Goal: Complete application form: Complete application form

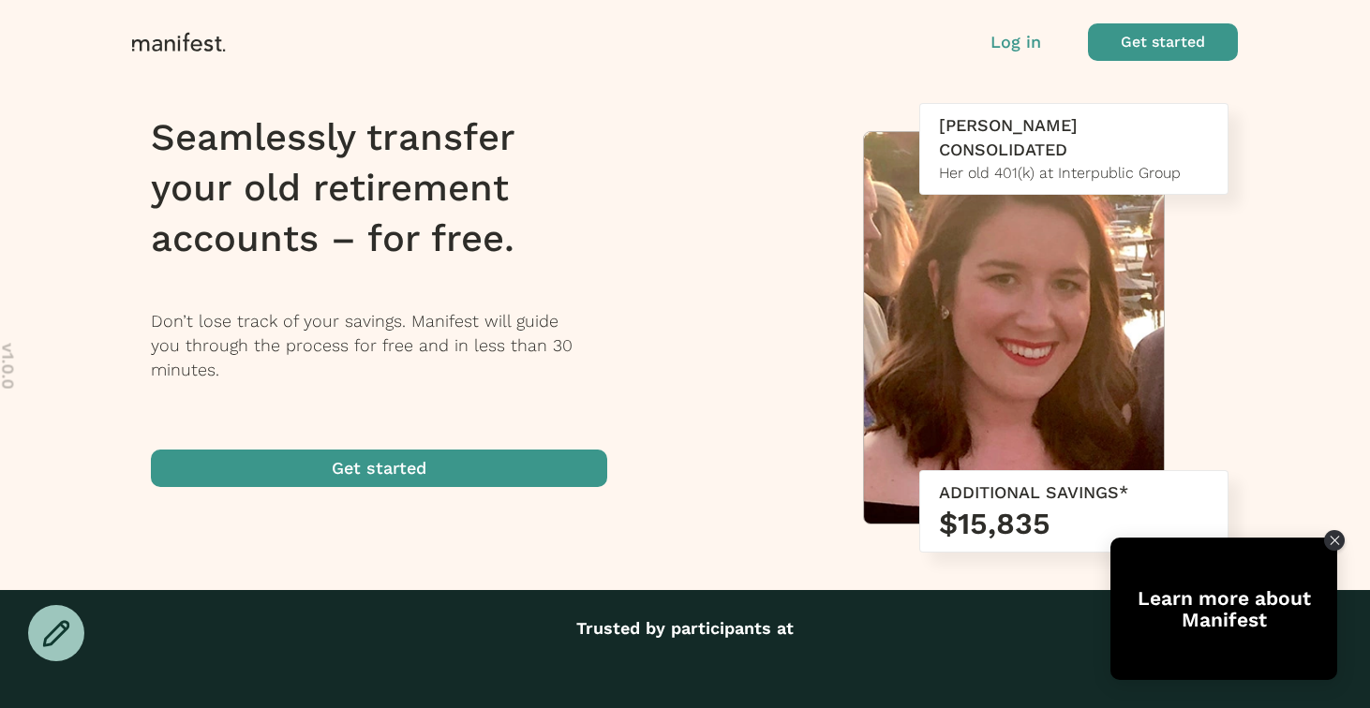
click at [1021, 48] on p "Log in" at bounding box center [1016, 42] width 51 height 24
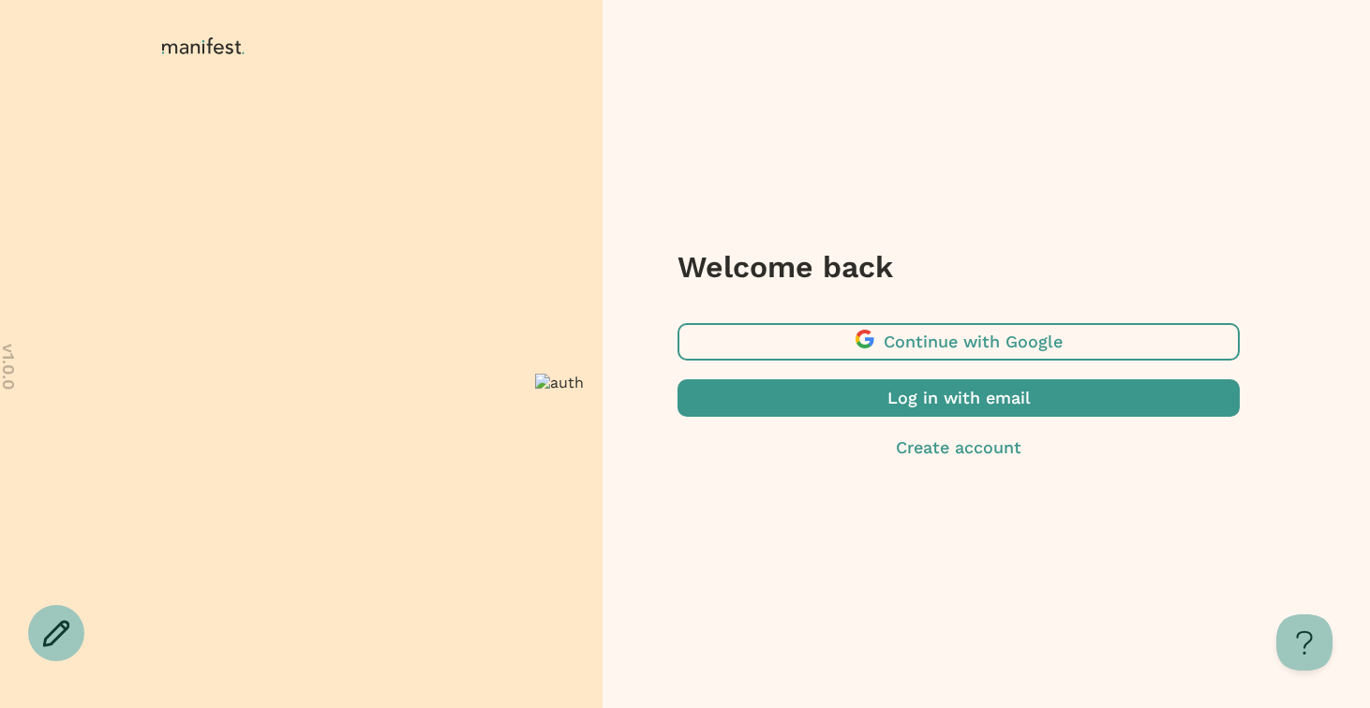
click at [873, 395] on span "button" at bounding box center [959, 398] width 562 height 37
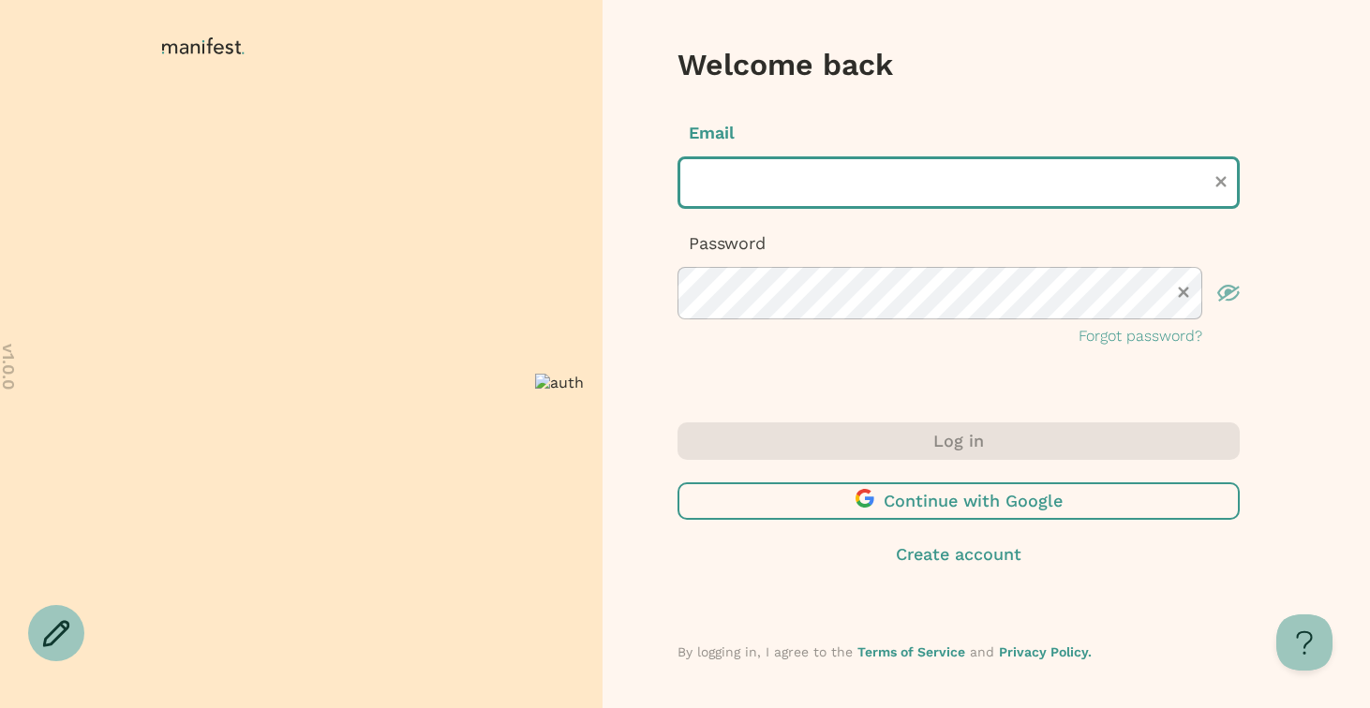
click at [841, 170] on input "text" at bounding box center [959, 183] width 562 height 52
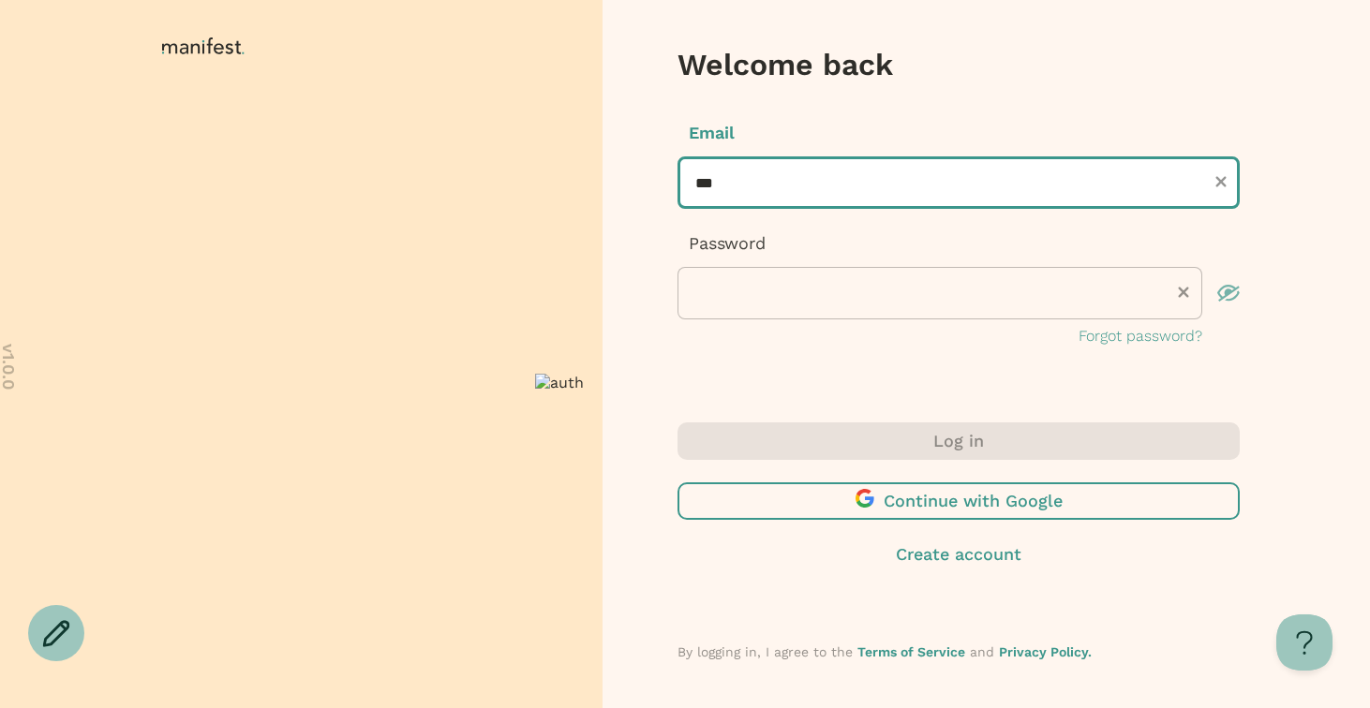
type input "**********"
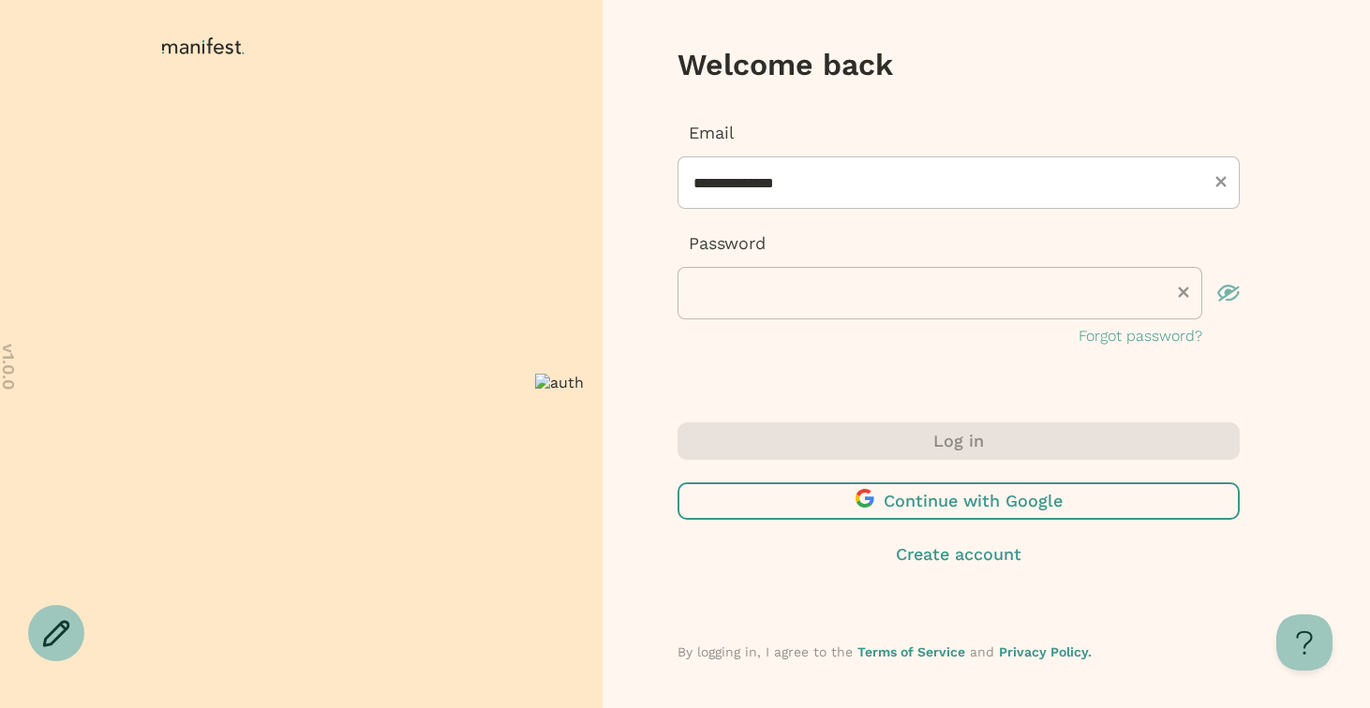
click at [798, 322] on div "**********" at bounding box center [959, 234] width 562 height 227
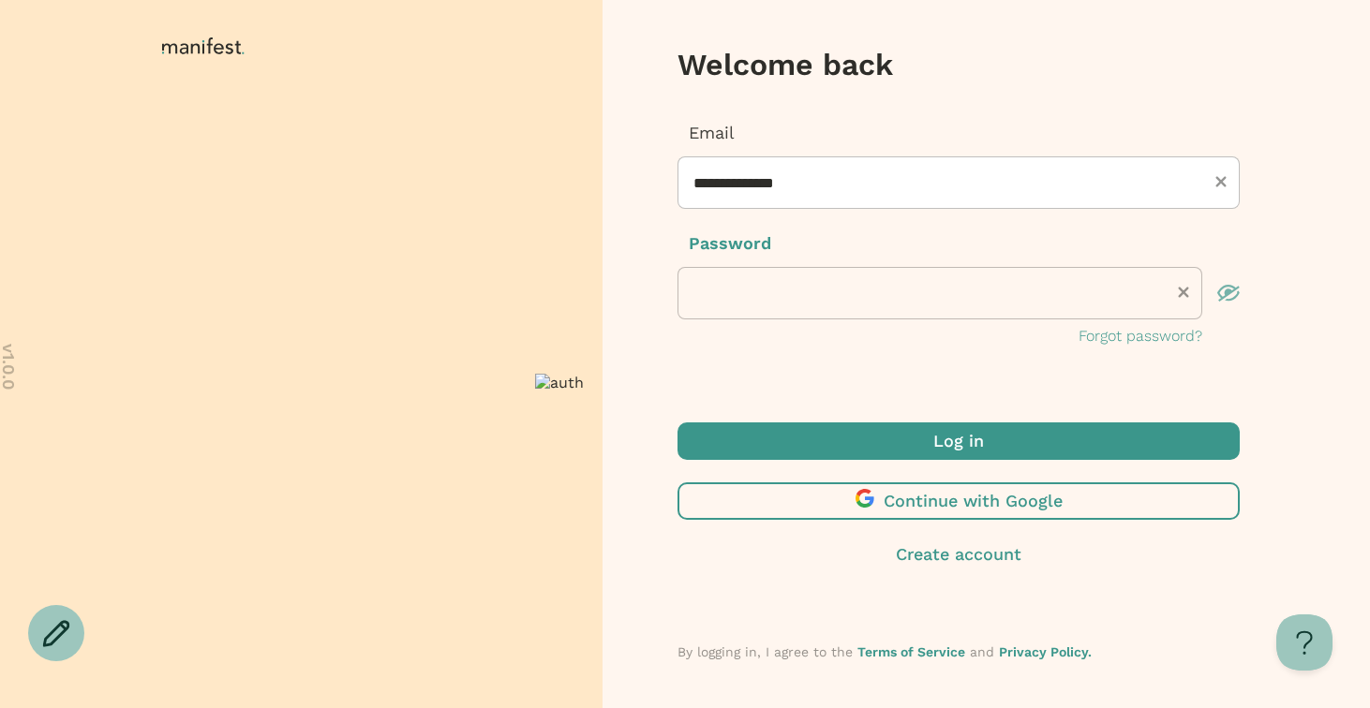
click at [793, 438] on span "submit" at bounding box center [959, 441] width 562 height 37
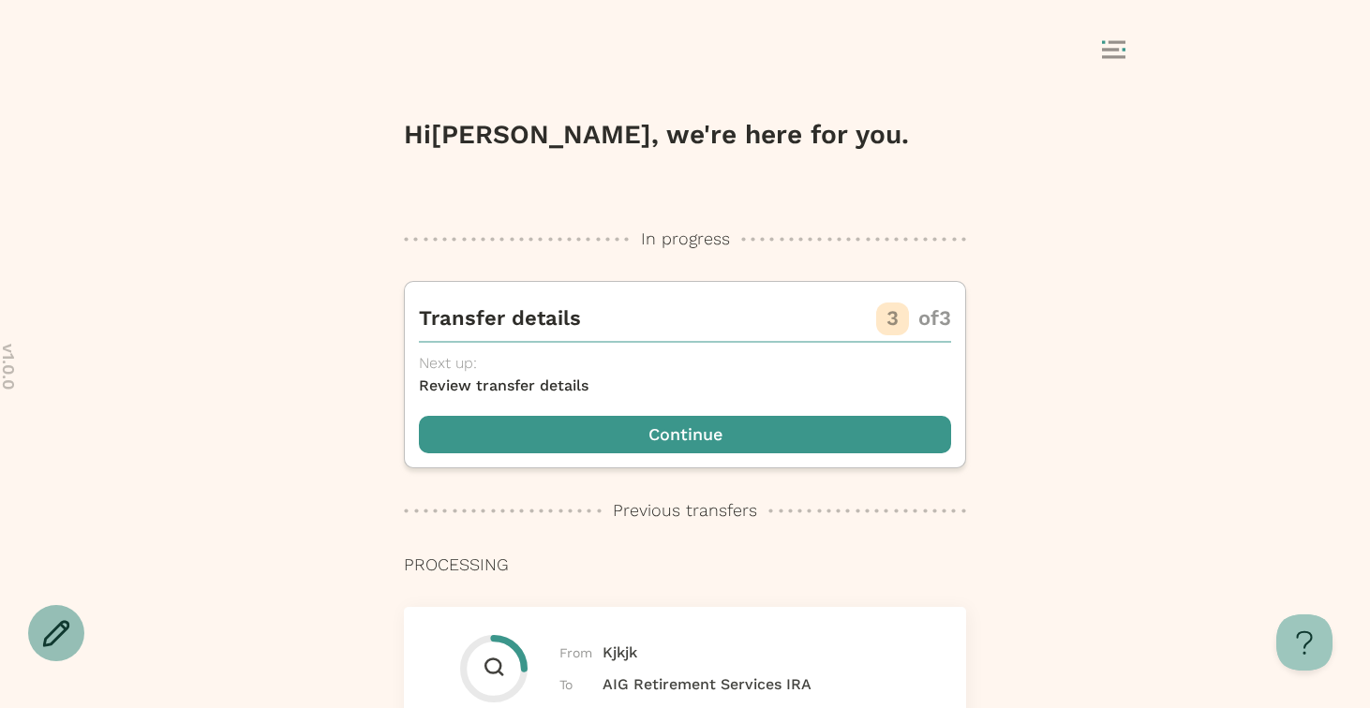
click at [54, 628] on icon at bounding box center [56, 633] width 27 height 27
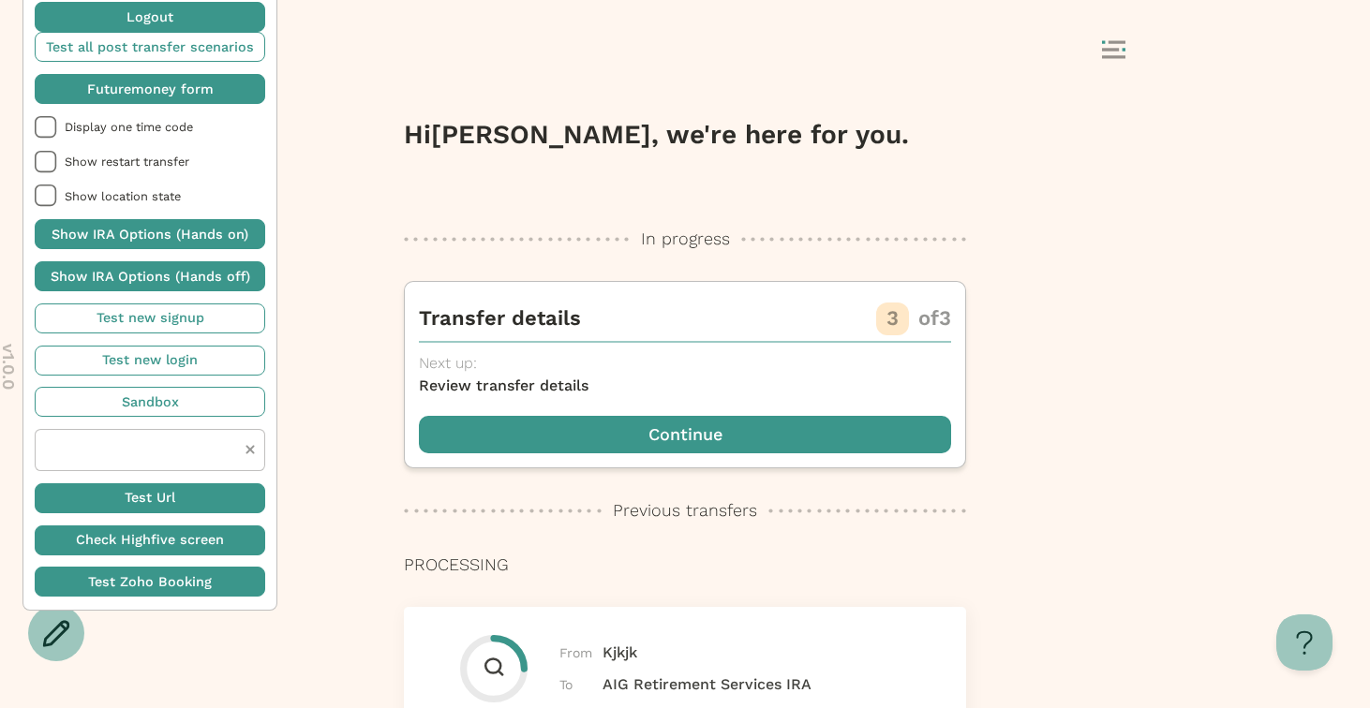
click at [172, 90] on span "button" at bounding box center [150, 89] width 231 height 30
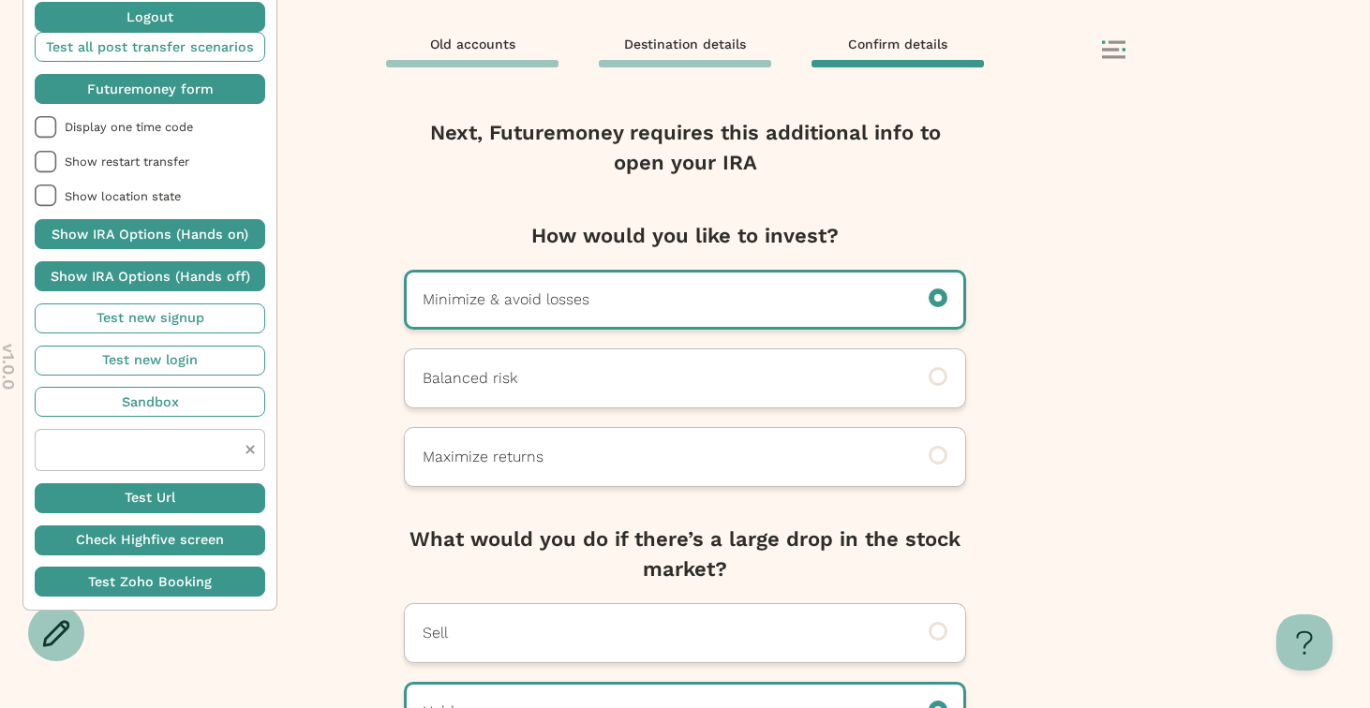
click at [1190, 425] on div "Next, Futuremoney requires this additional info to open your IRA How would you …" at bounding box center [685, 405] width 1370 height 606
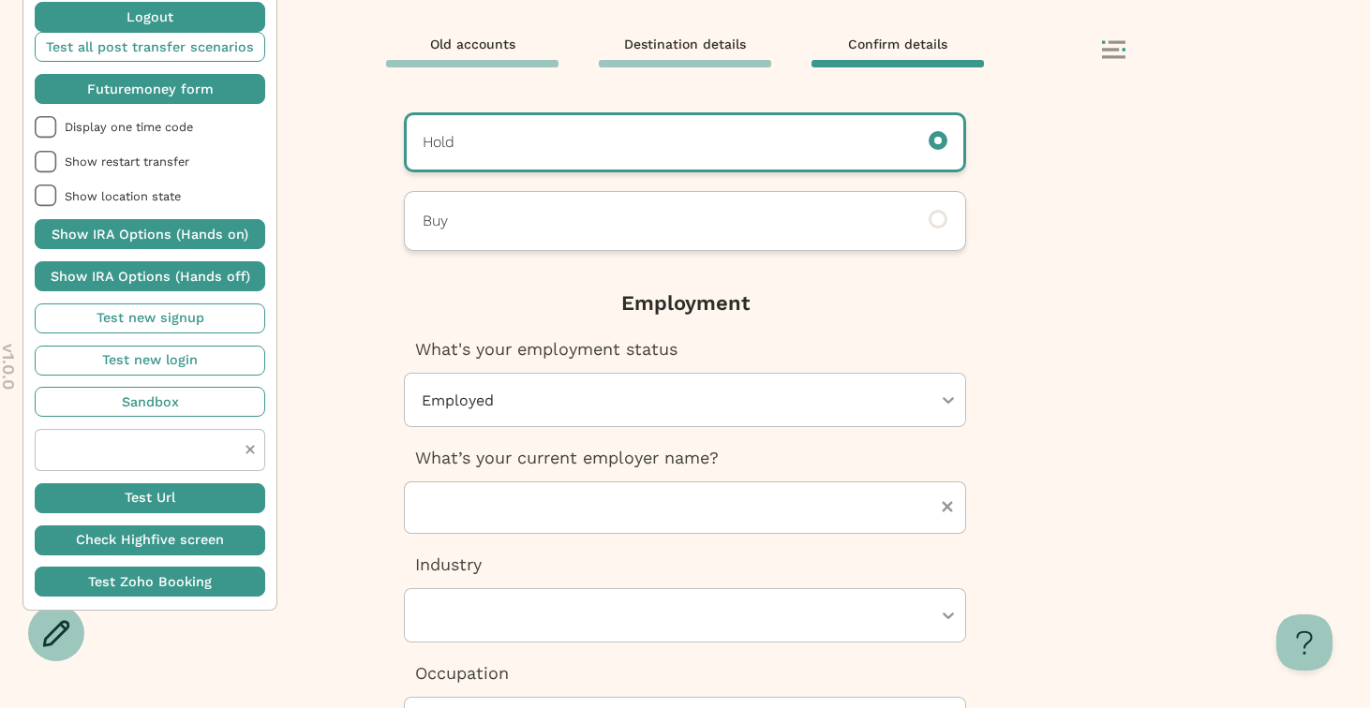
scroll to position [577, 0]
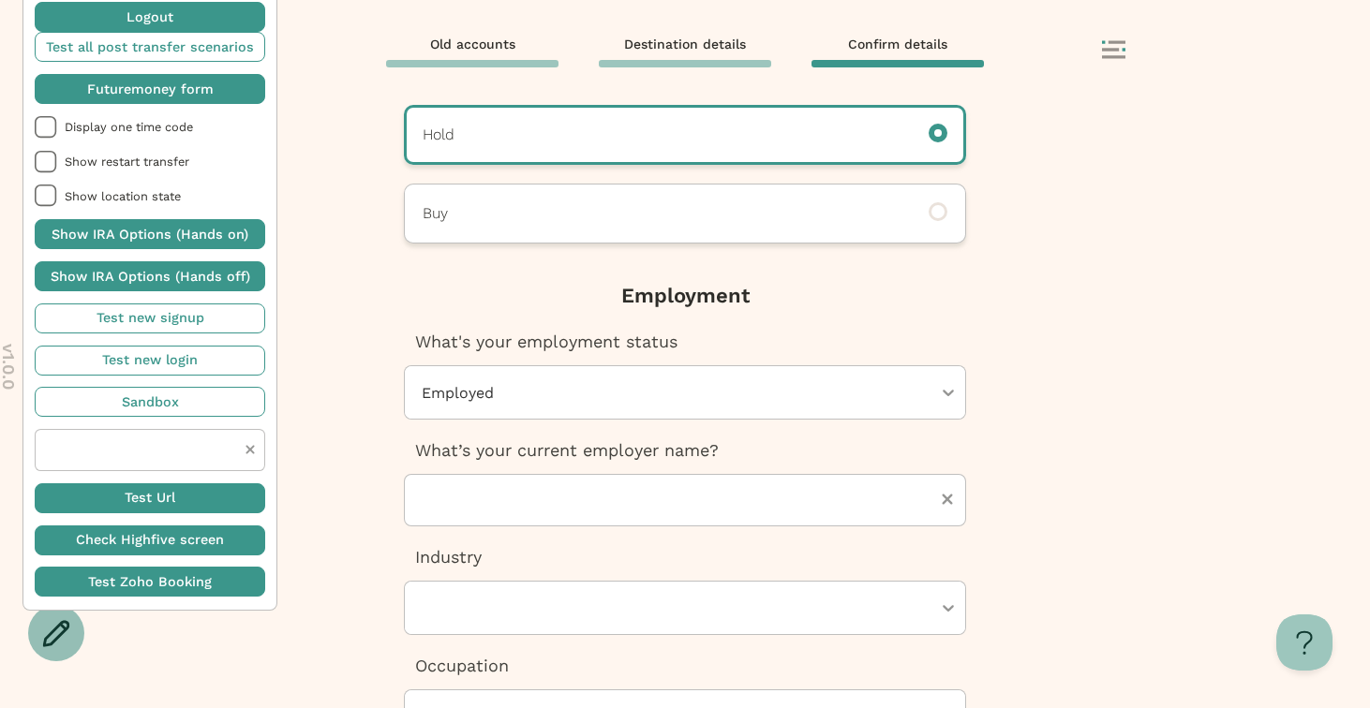
click at [47, 635] on icon at bounding box center [56, 633] width 27 height 27
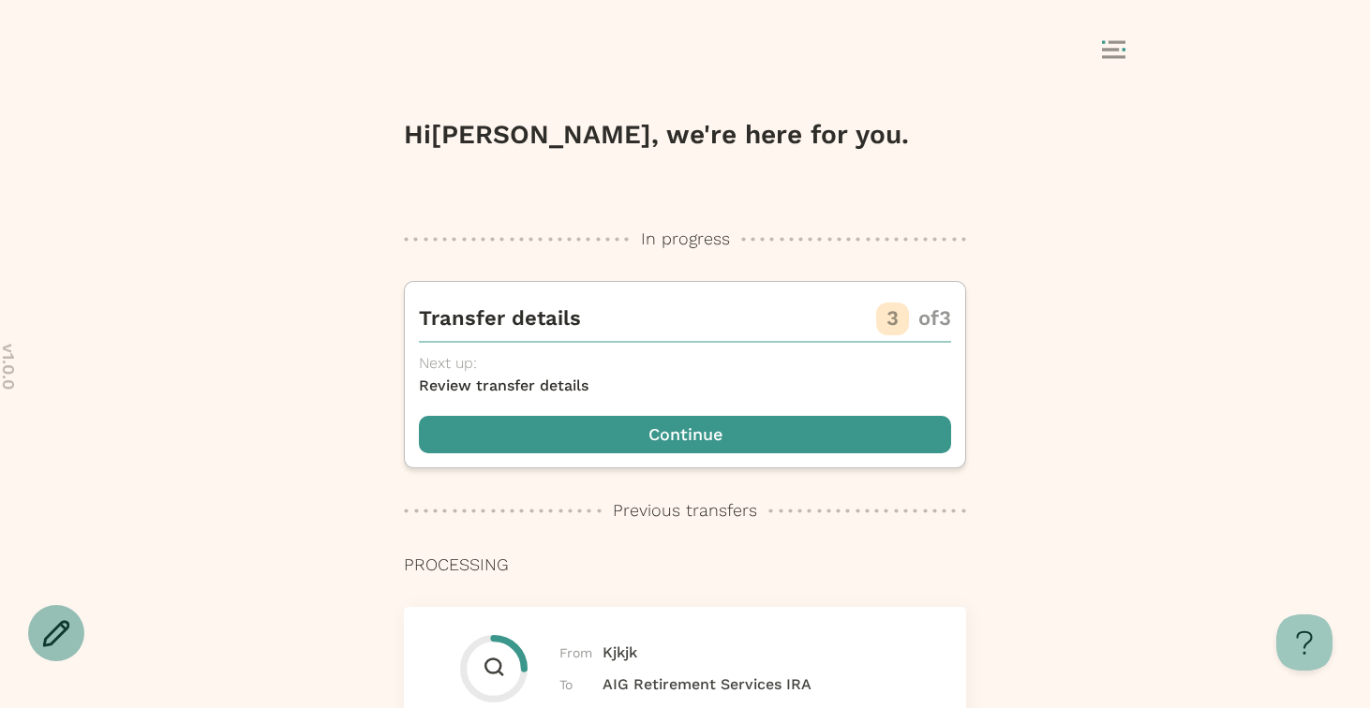
click at [44, 624] on icon at bounding box center [56, 633] width 28 height 28
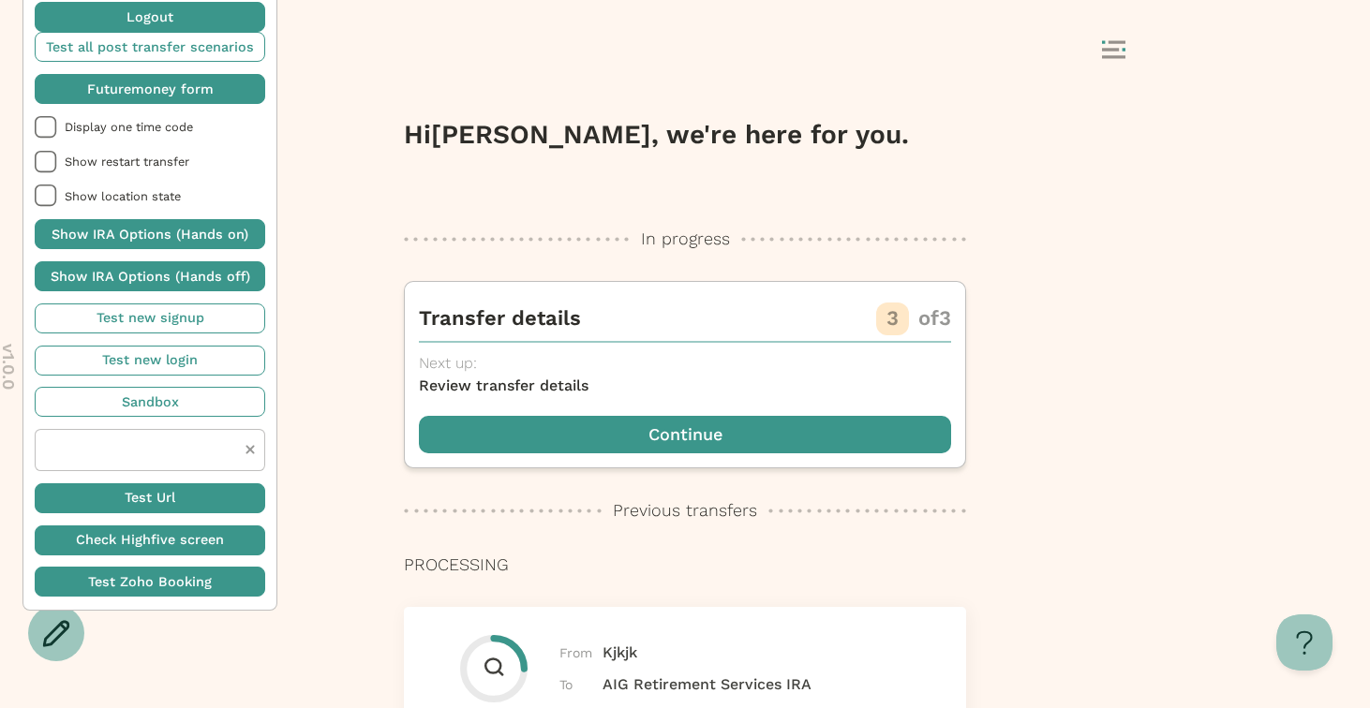
click at [128, 90] on span "button" at bounding box center [150, 89] width 231 height 30
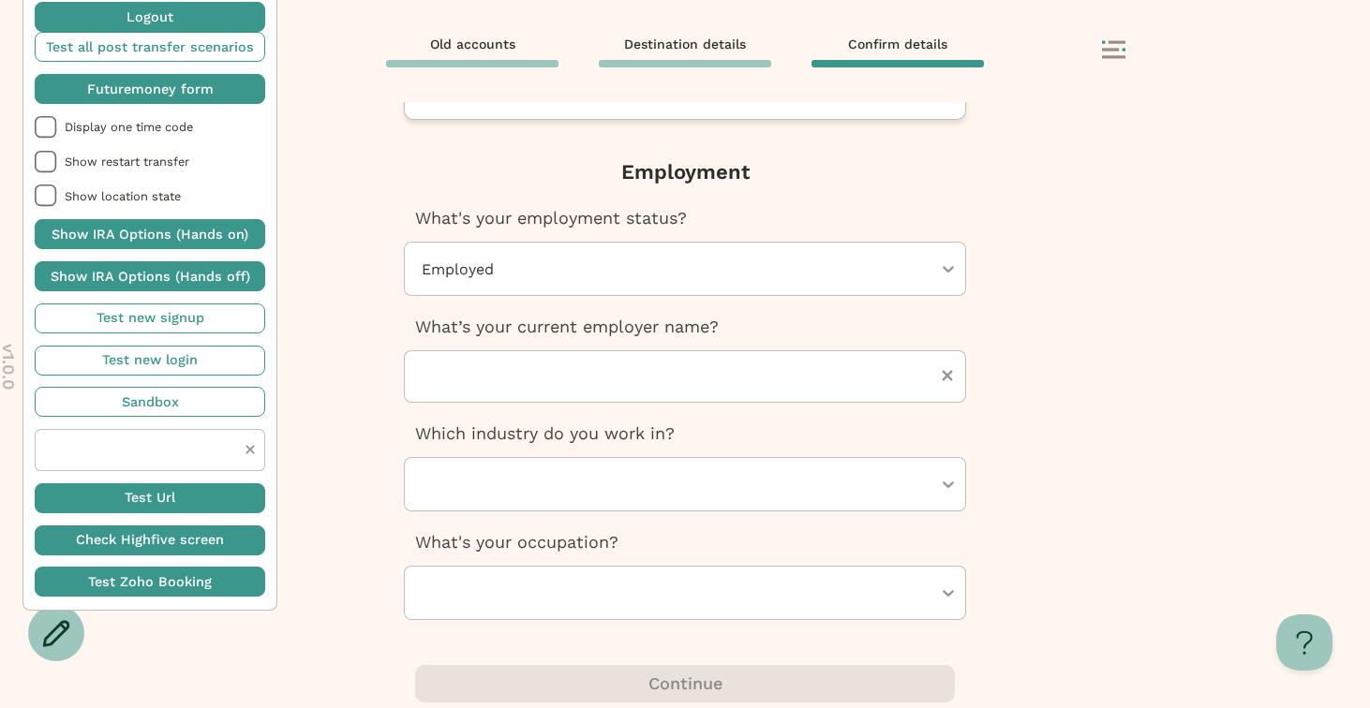
scroll to position [705, 0]
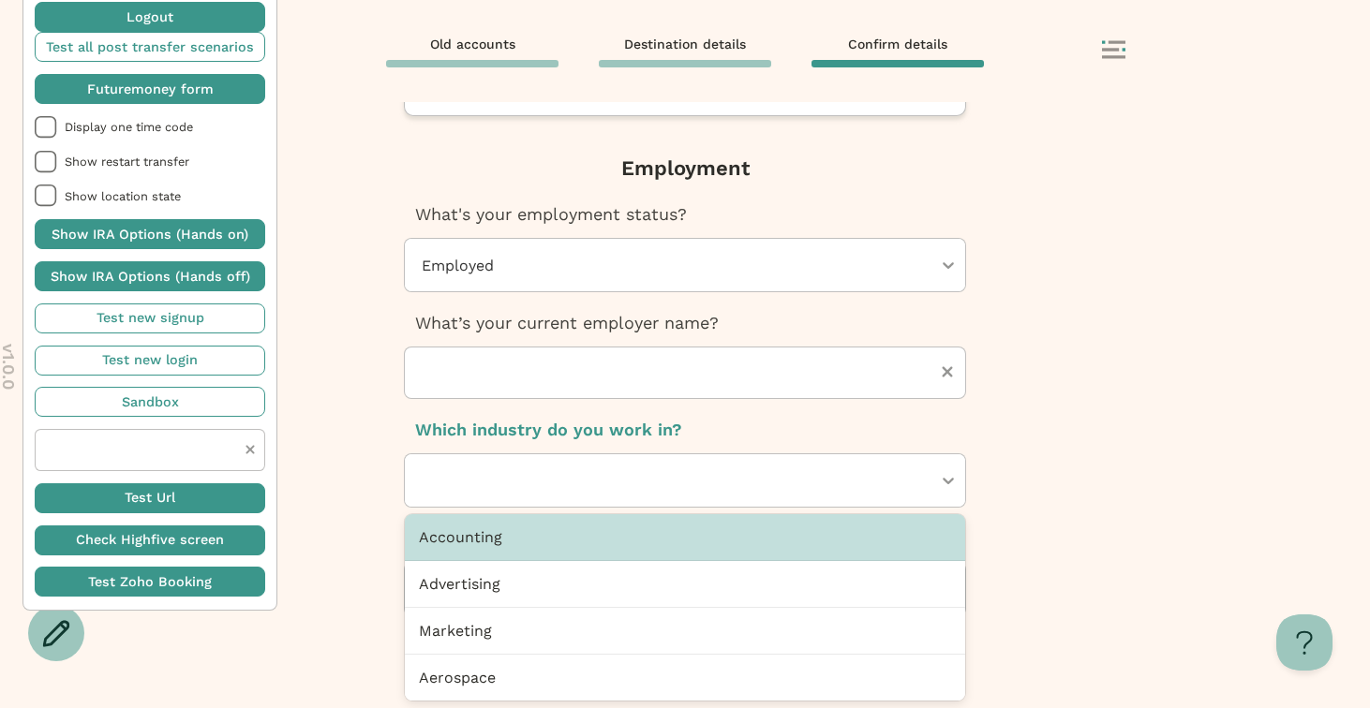
click at [694, 471] on div at bounding box center [676, 481] width 512 height 52
click at [1043, 499] on div "Next, Futuremoney requires this additional info to open your IRA How would you …" at bounding box center [685, 405] width 1370 height 606
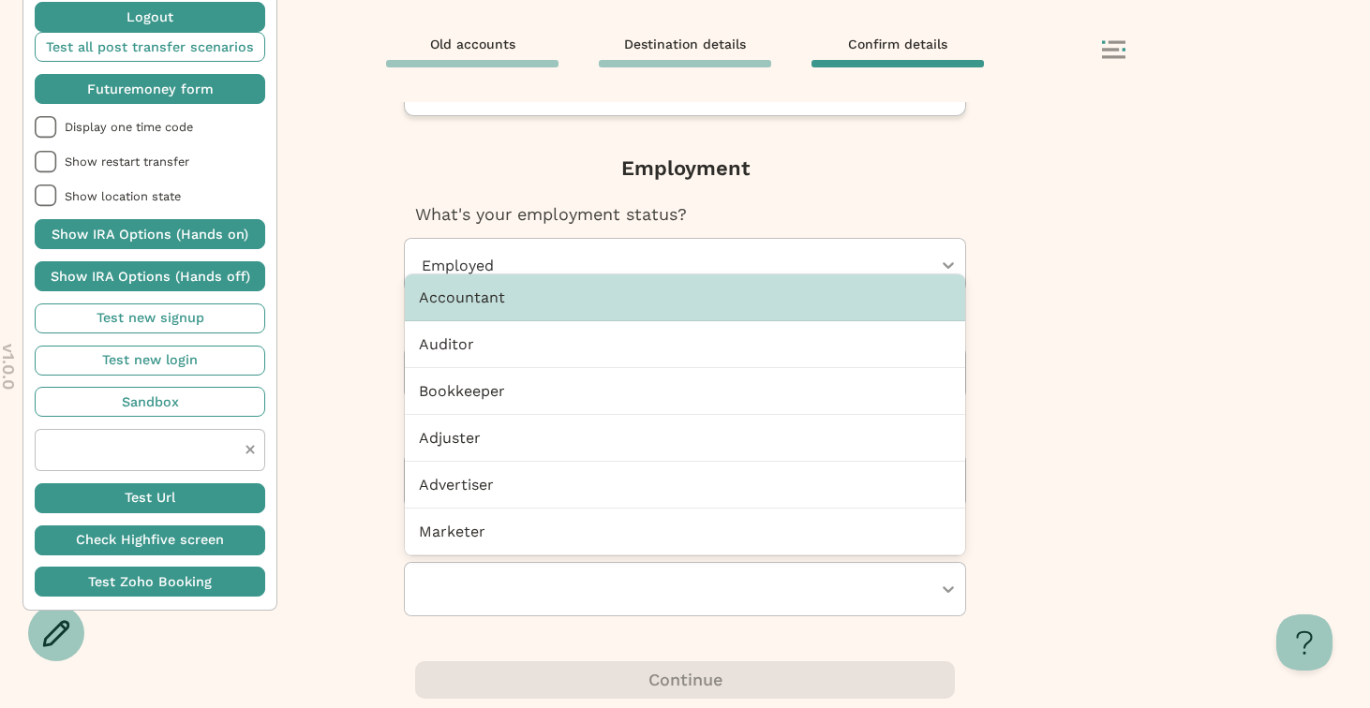
click at [862, 607] on div at bounding box center [676, 589] width 512 height 52
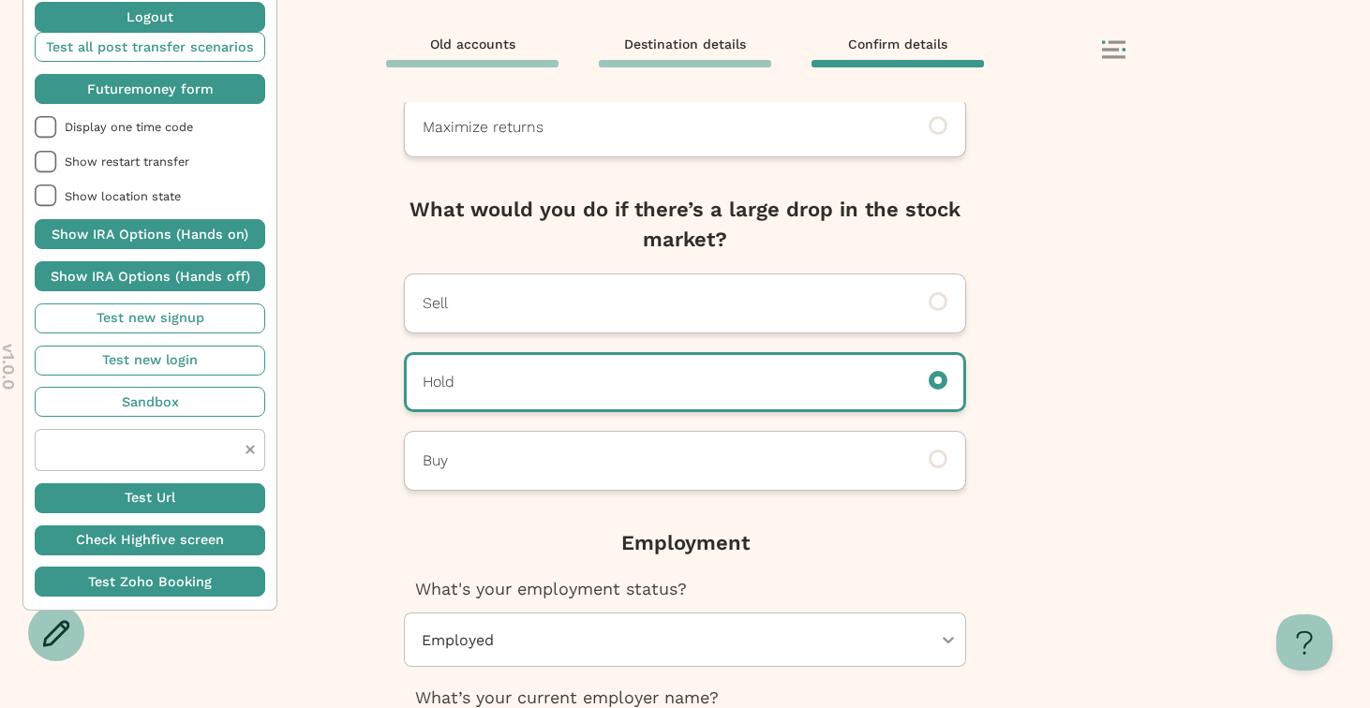
scroll to position [673, 0]
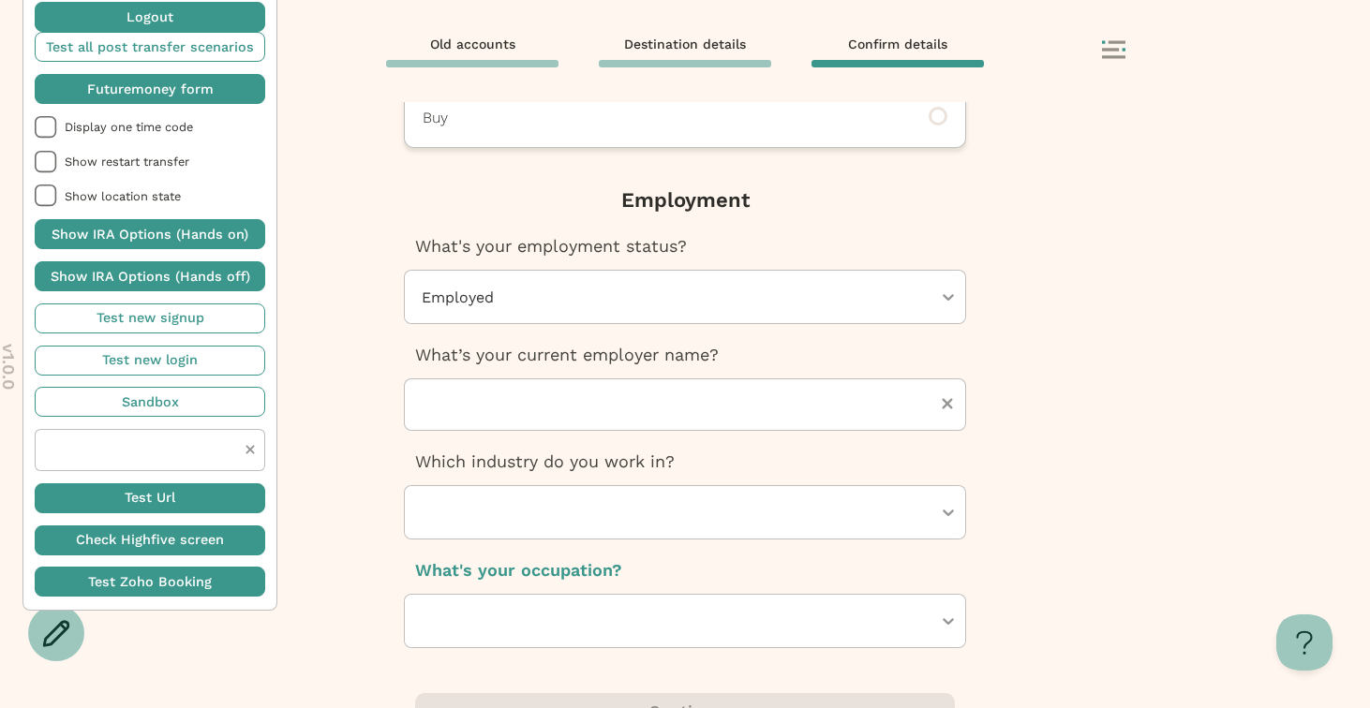
click at [537, 305] on div at bounding box center [676, 297] width 512 height 52
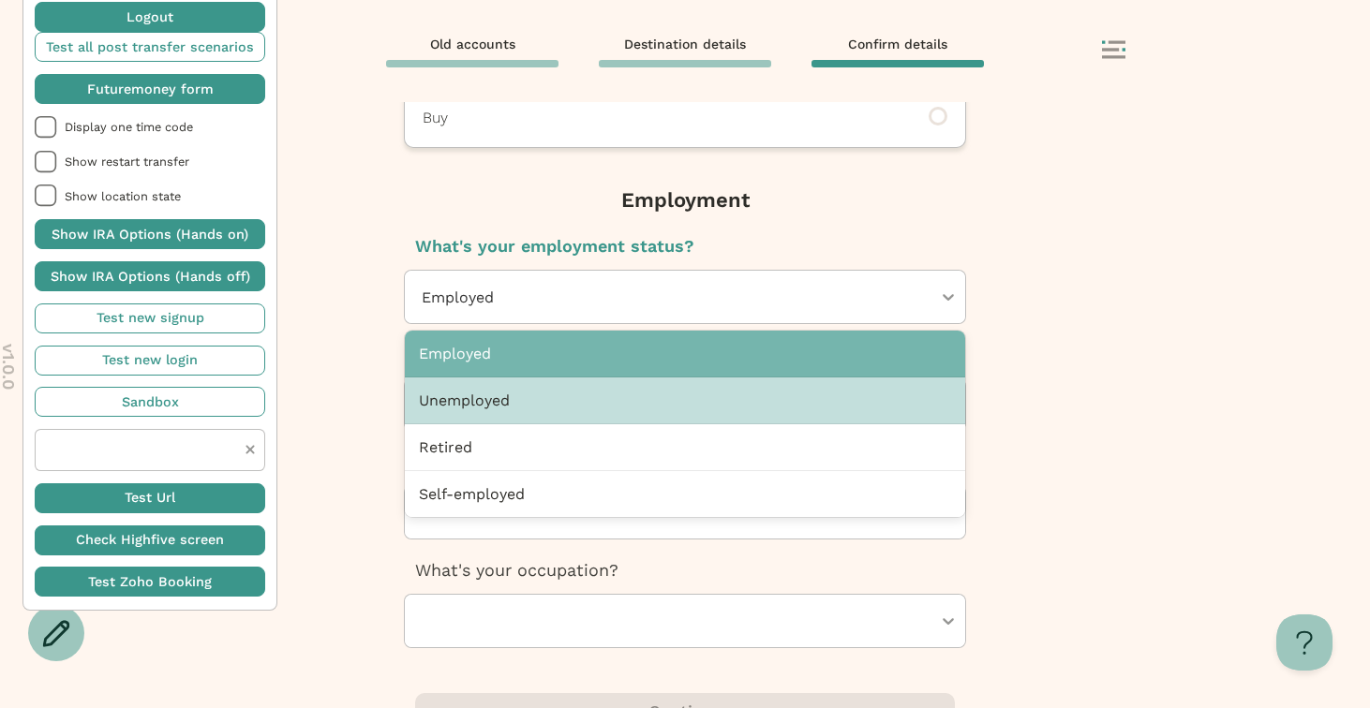
click at [494, 394] on div "Unemployed" at bounding box center [685, 401] width 560 height 47
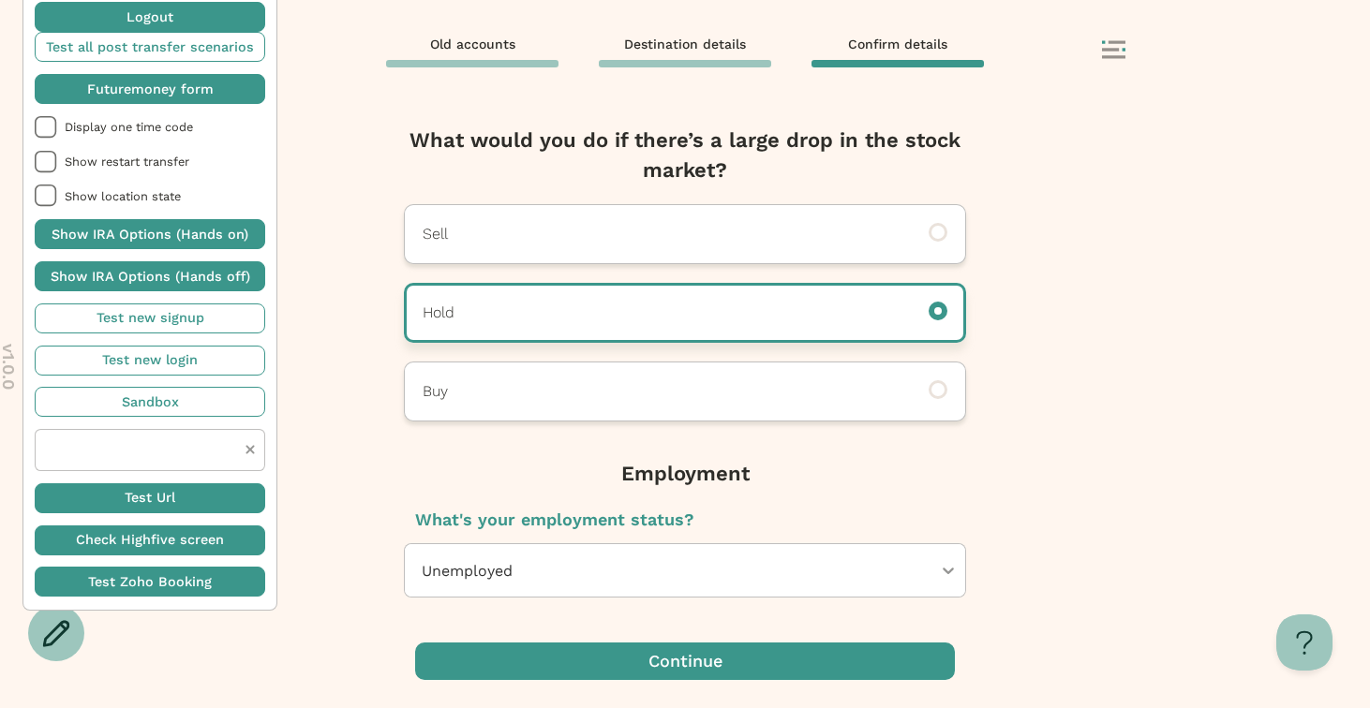
scroll to position [399, 0]
click at [180, 91] on span "button" at bounding box center [150, 89] width 231 height 30
click at [380, 450] on div "Next, Futuremoney requires this additional info to open your IRA How would you …" at bounding box center [685, 405] width 1370 height 606
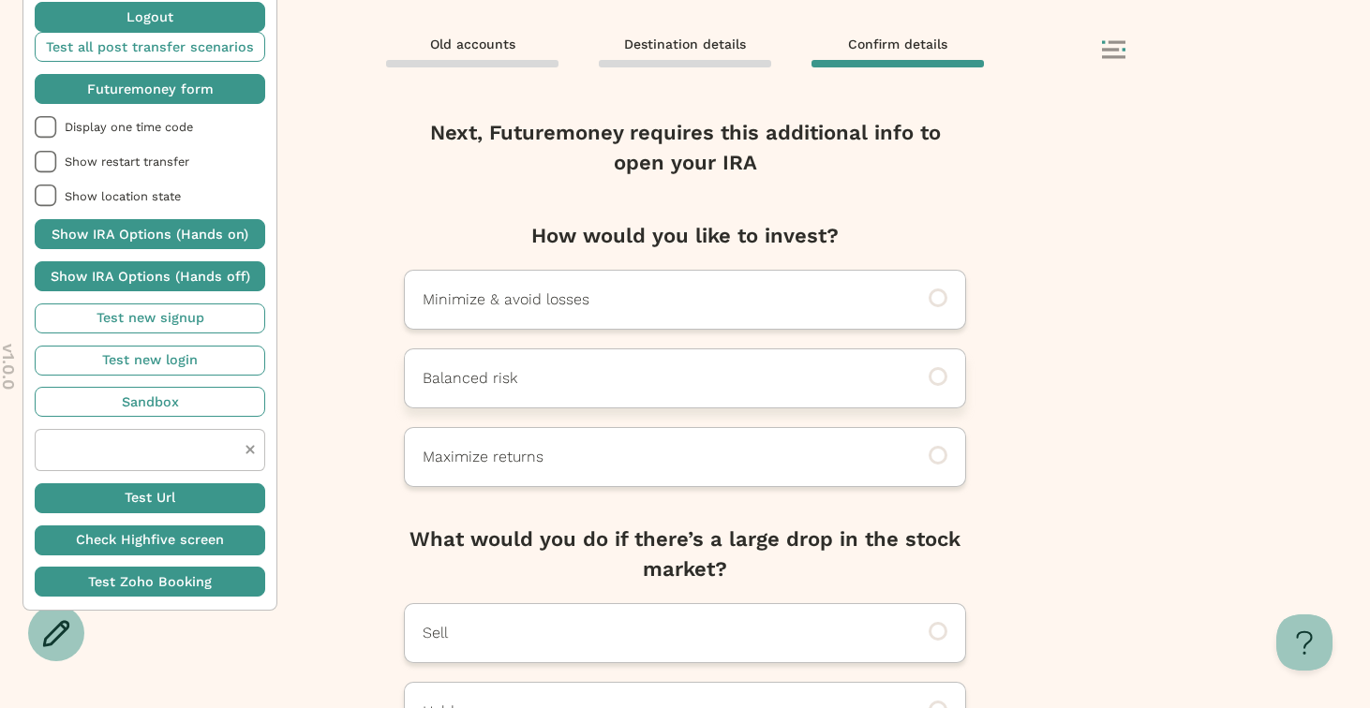
scroll to position [399, 0]
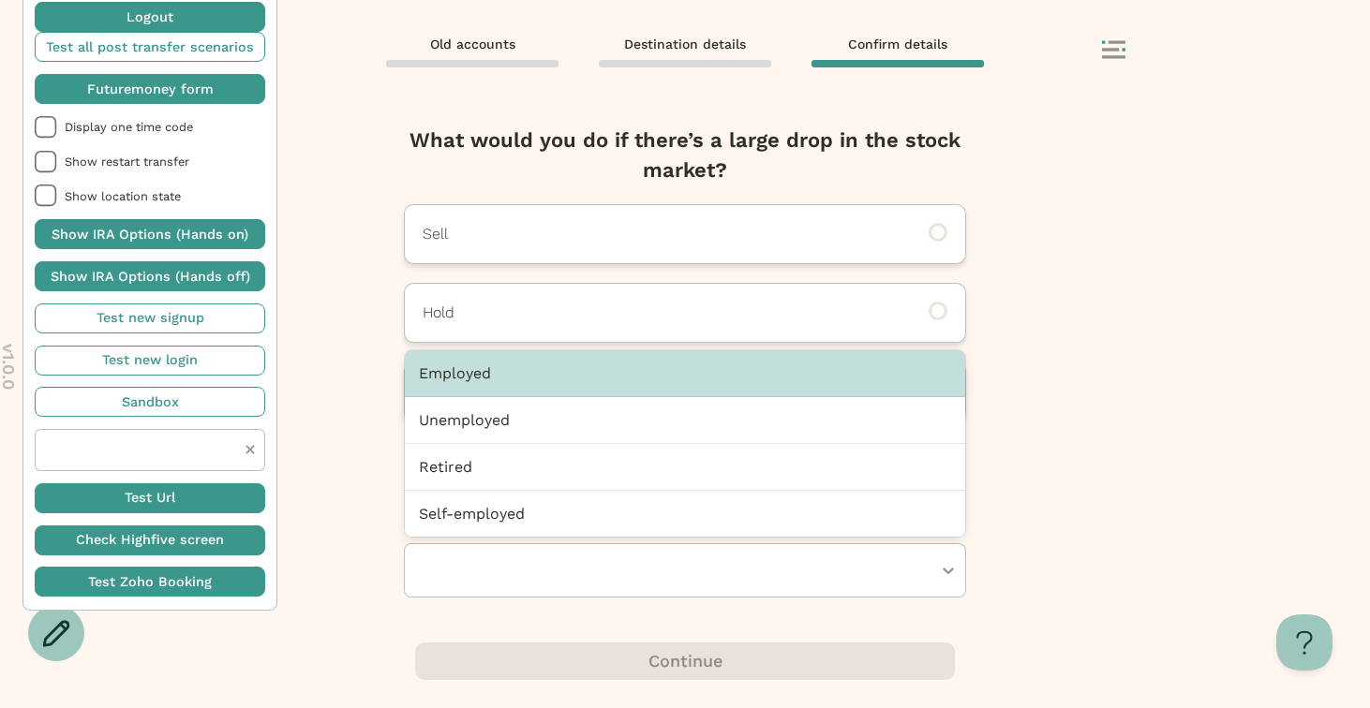
click at [604, 556] on div at bounding box center [676, 570] width 512 height 52
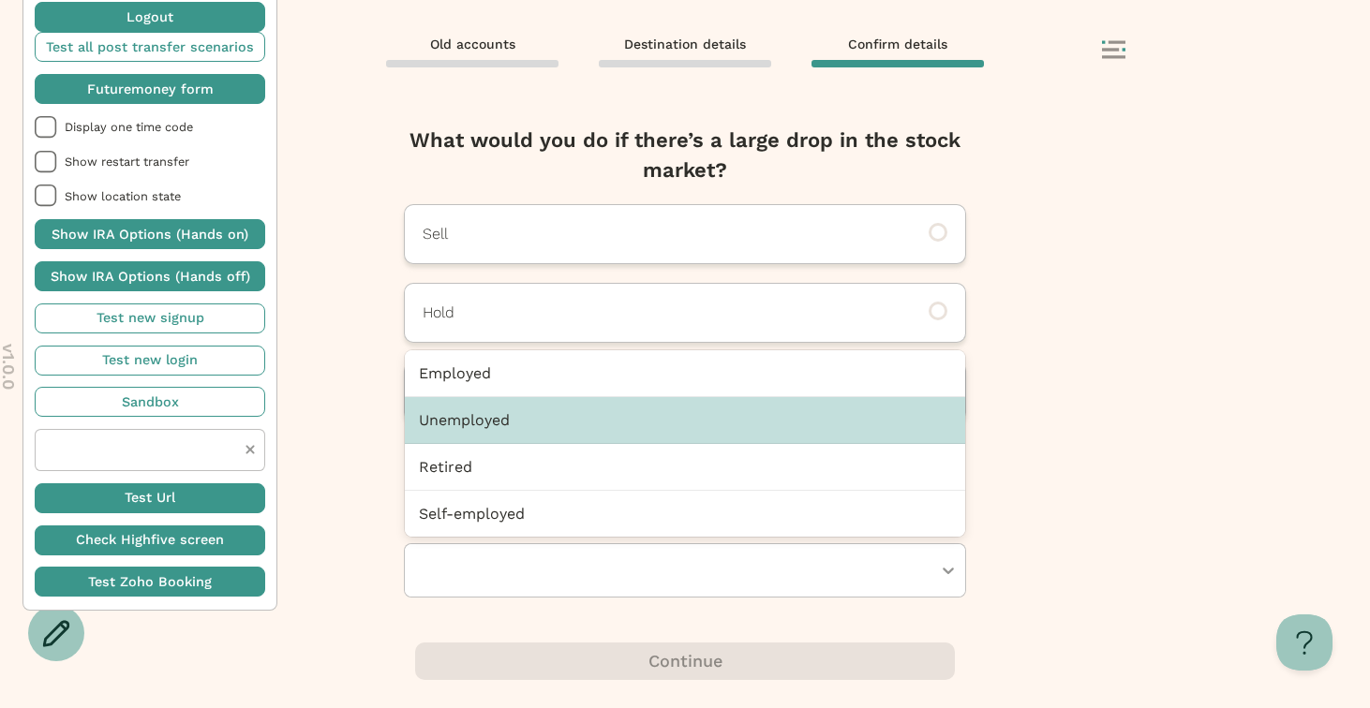
click at [1014, 403] on div "Next, Futuremoney requires this additional info to open your IRA How would you …" at bounding box center [685, 405] width 1370 height 606
